Goal: Navigation & Orientation: Find specific page/section

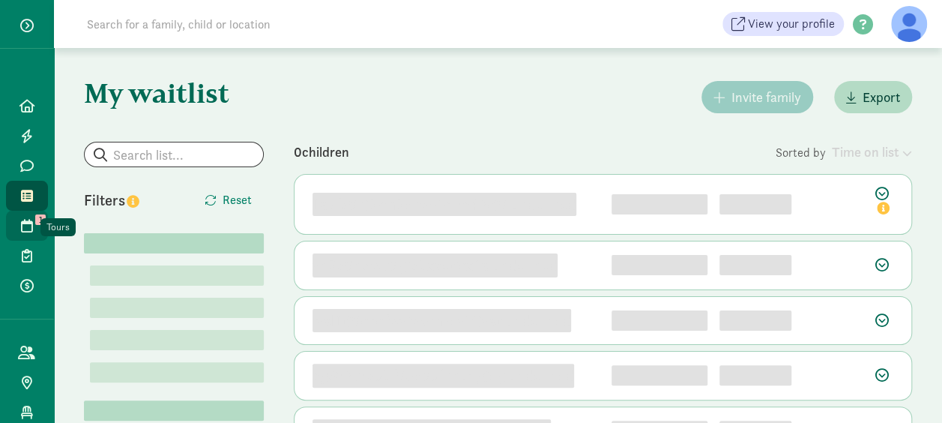
click at [21, 228] on icon at bounding box center [27, 225] width 12 height 13
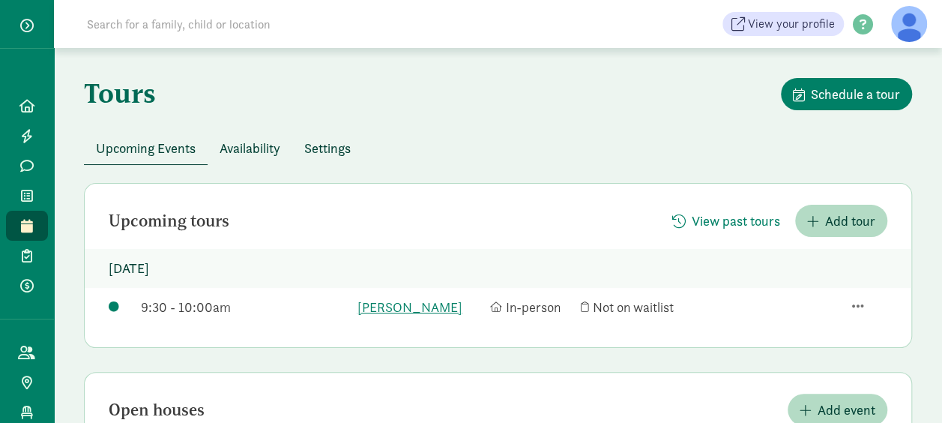
scroll to position [124, 0]
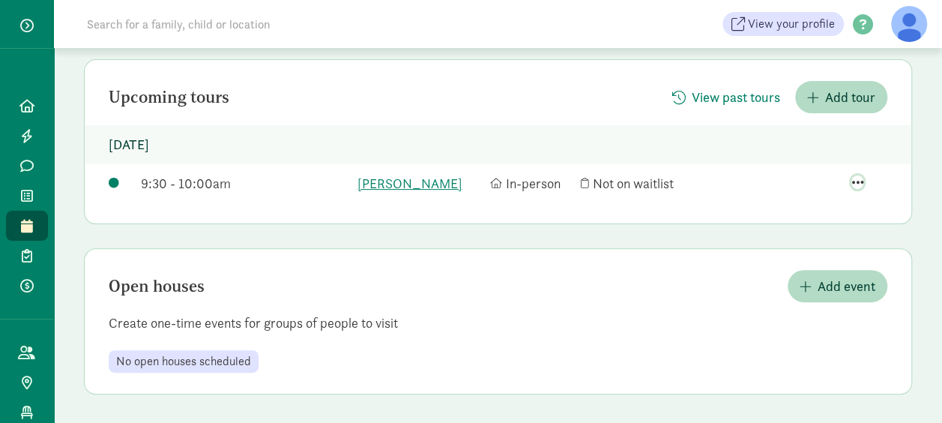
click at [854, 177] on span "button" at bounding box center [858, 181] width 12 height 13
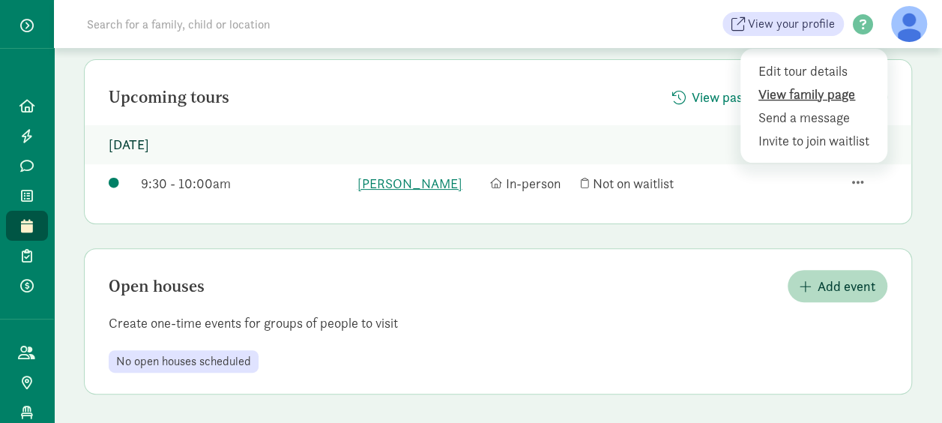
click at [807, 91] on div "View family page" at bounding box center [817, 94] width 116 height 20
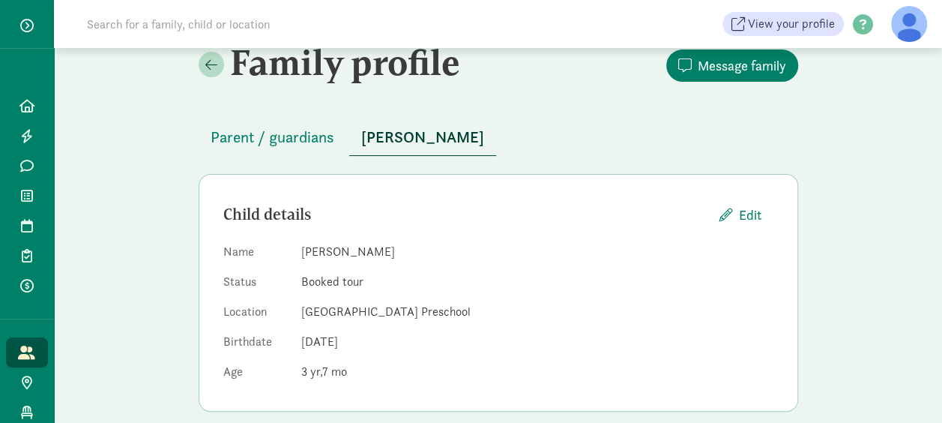
scroll to position [25, 0]
click at [301, 133] on span "Parent / guardians" at bounding box center [273, 136] width 124 height 24
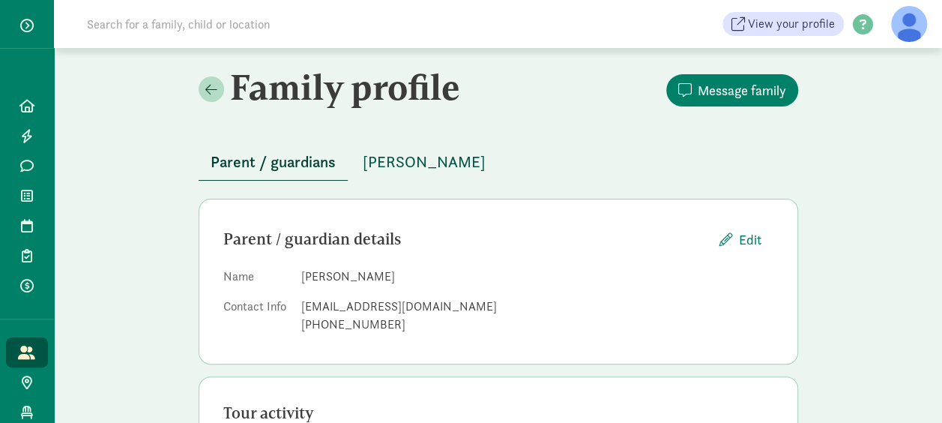
click at [420, 160] on span "Josiah Molano" at bounding box center [424, 162] width 123 height 24
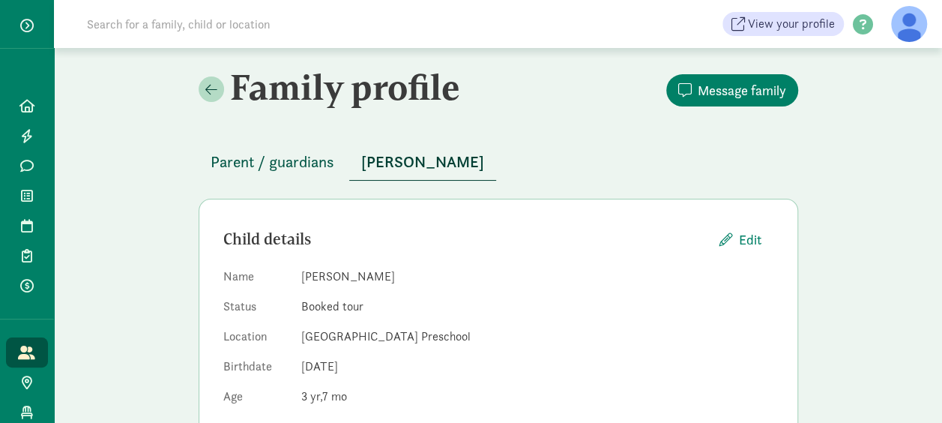
click at [256, 160] on span "Parent / guardians" at bounding box center [273, 162] width 124 height 24
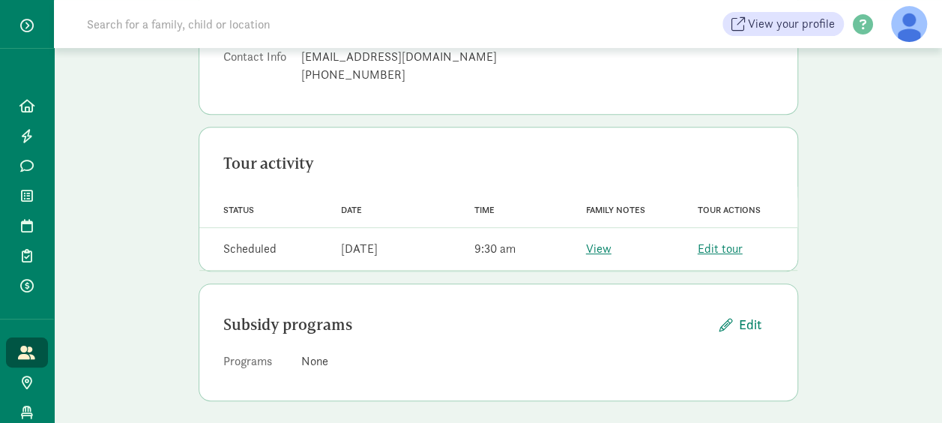
scroll to position [251, 0]
